Goal: Find specific page/section

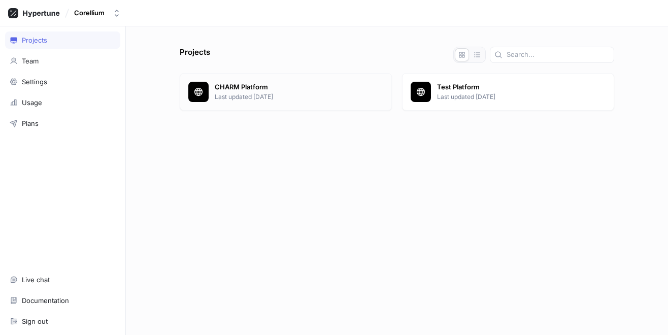
click at [226, 92] on p "Last updated [DATE]" at bounding box center [299, 96] width 169 height 9
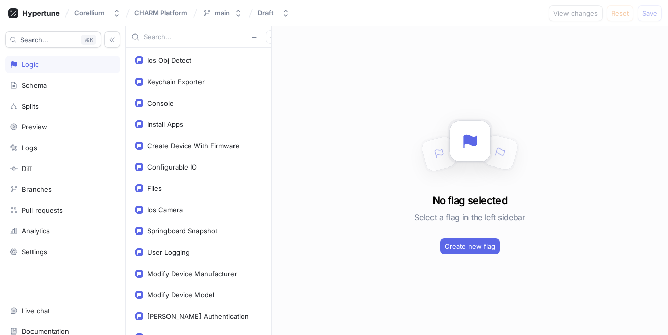
click at [159, 39] on input "text" at bounding box center [195, 37] width 103 height 10
paste input "CellebriteDeviceImage"
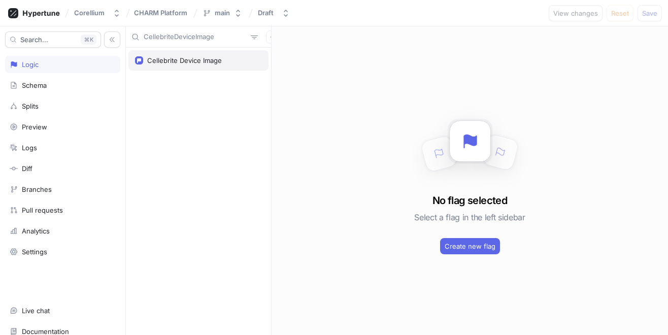
type input "CellebriteDeviceImage"
click at [197, 51] on div "Cellebrite Device Image" at bounding box center [198, 60] width 140 height 20
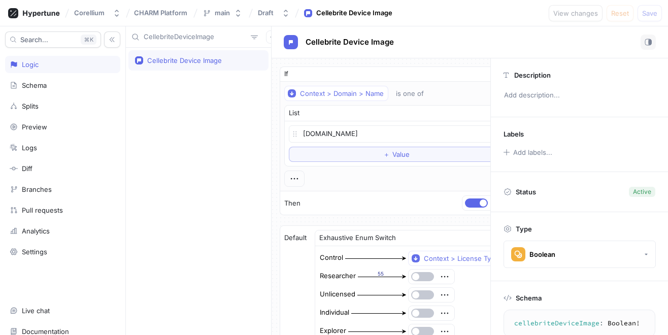
type textarea "x"
